Goal: Task Accomplishment & Management: Use online tool/utility

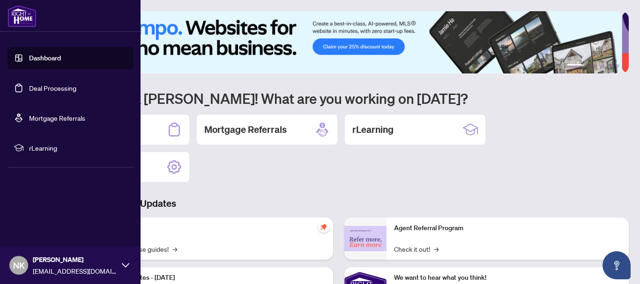
click at [54, 57] on link "Dashboard" at bounding box center [45, 58] width 32 height 8
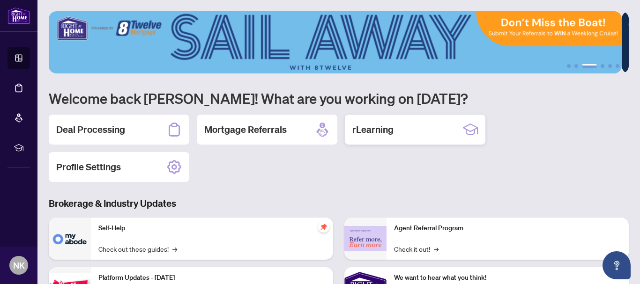
click at [384, 132] on h2 "rLearning" at bounding box center [372, 129] width 41 height 13
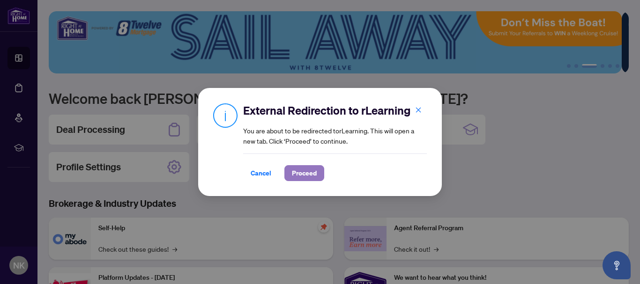
click at [296, 178] on span "Proceed" at bounding box center [304, 173] width 25 height 15
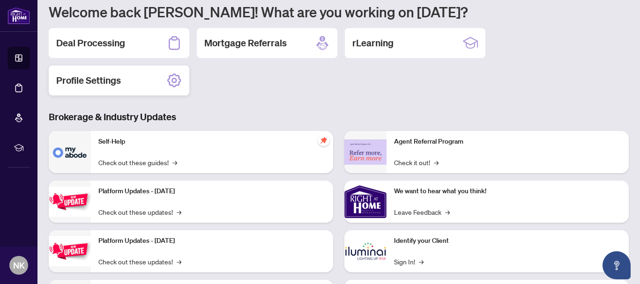
scroll to position [94, 0]
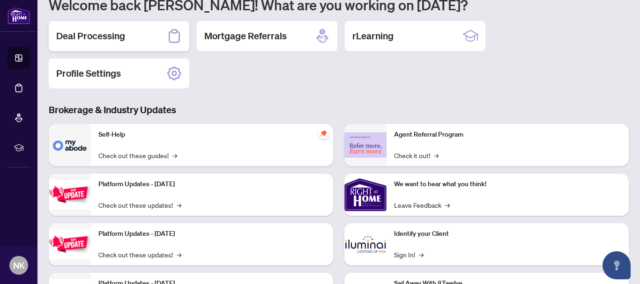
click at [100, 35] on h2 "Deal Processing" at bounding box center [90, 36] width 69 height 13
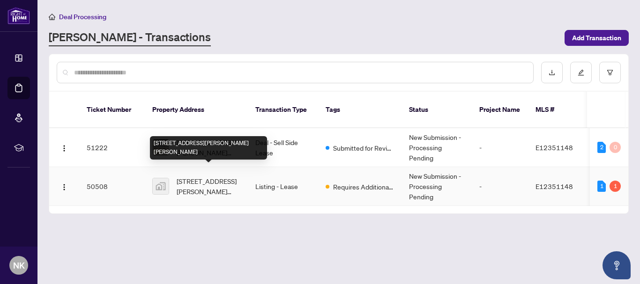
click at [233, 176] on span "[STREET_ADDRESS][PERSON_NAME][PERSON_NAME]" at bounding box center [209, 186] width 64 height 21
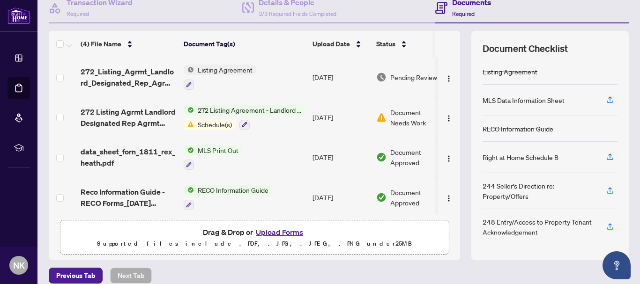
scroll to position [108, 0]
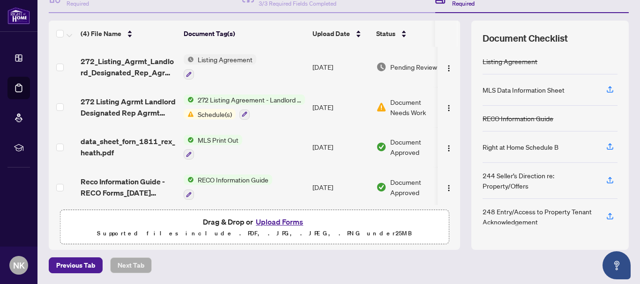
click at [237, 60] on span "Listing Agreement" at bounding box center [225, 59] width 62 height 10
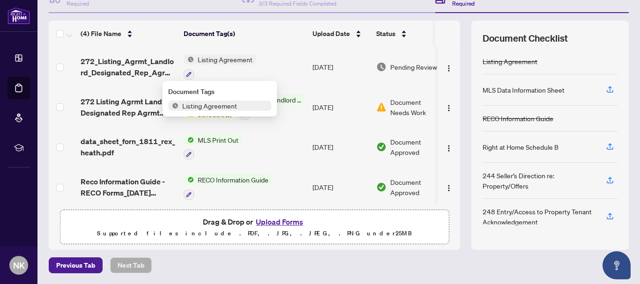
click at [242, 105] on span "Listing Agreement" at bounding box center [219, 106] width 103 height 10
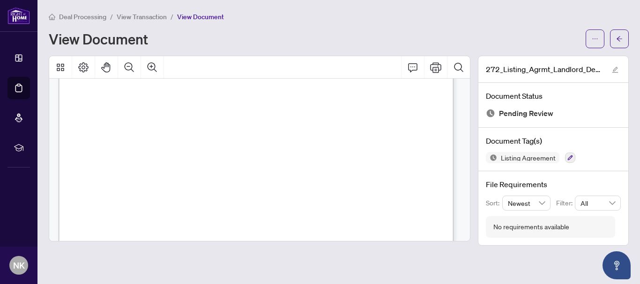
scroll to position [1687, 0]
drag, startPoint x: 384, startPoint y: 153, endPoint x: 82, endPoint y: 149, distance: 301.8
